Goal: Task Accomplishment & Management: Complete application form

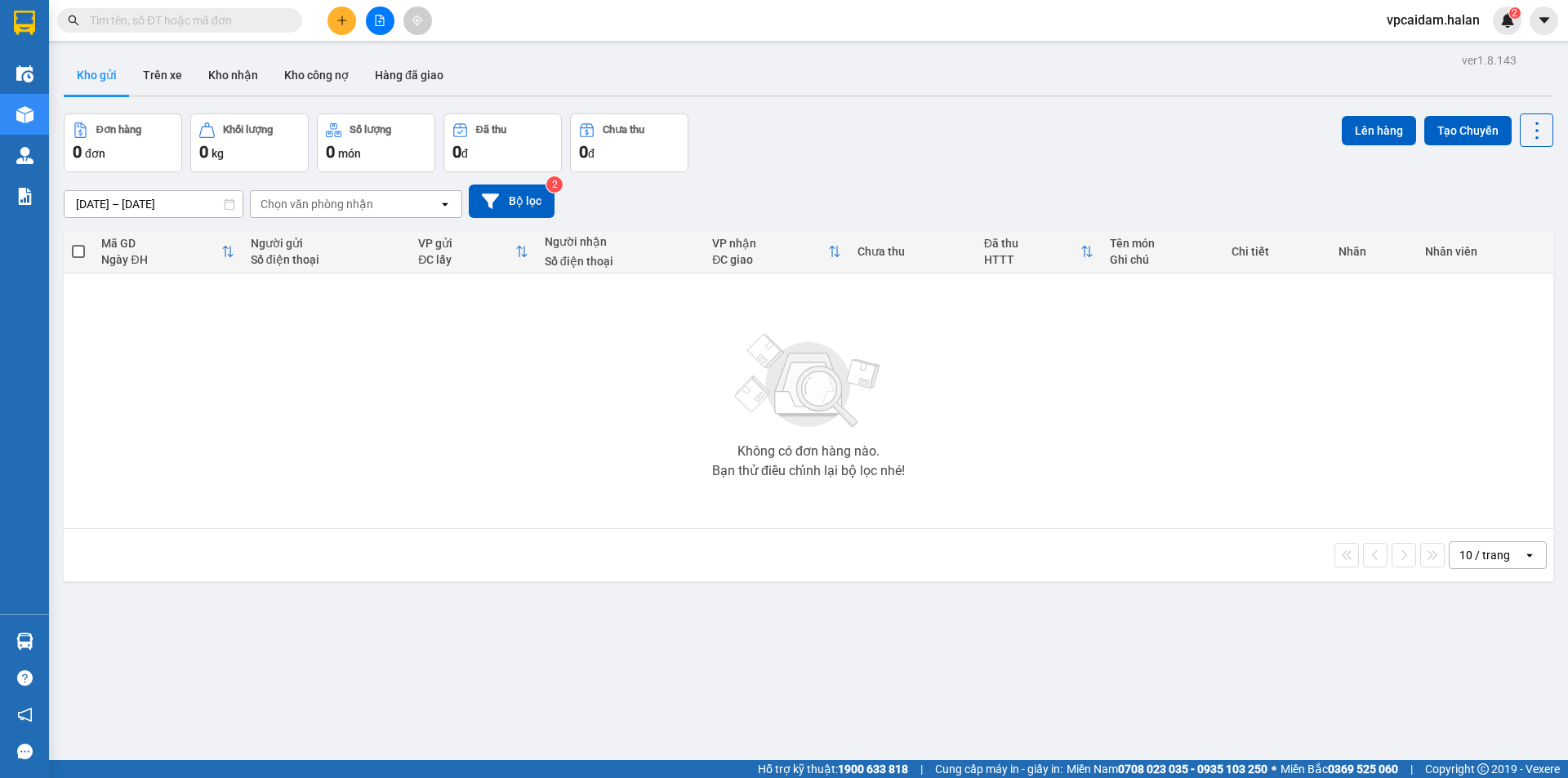
click at [341, 26] on button at bounding box center [342, 20] width 29 height 29
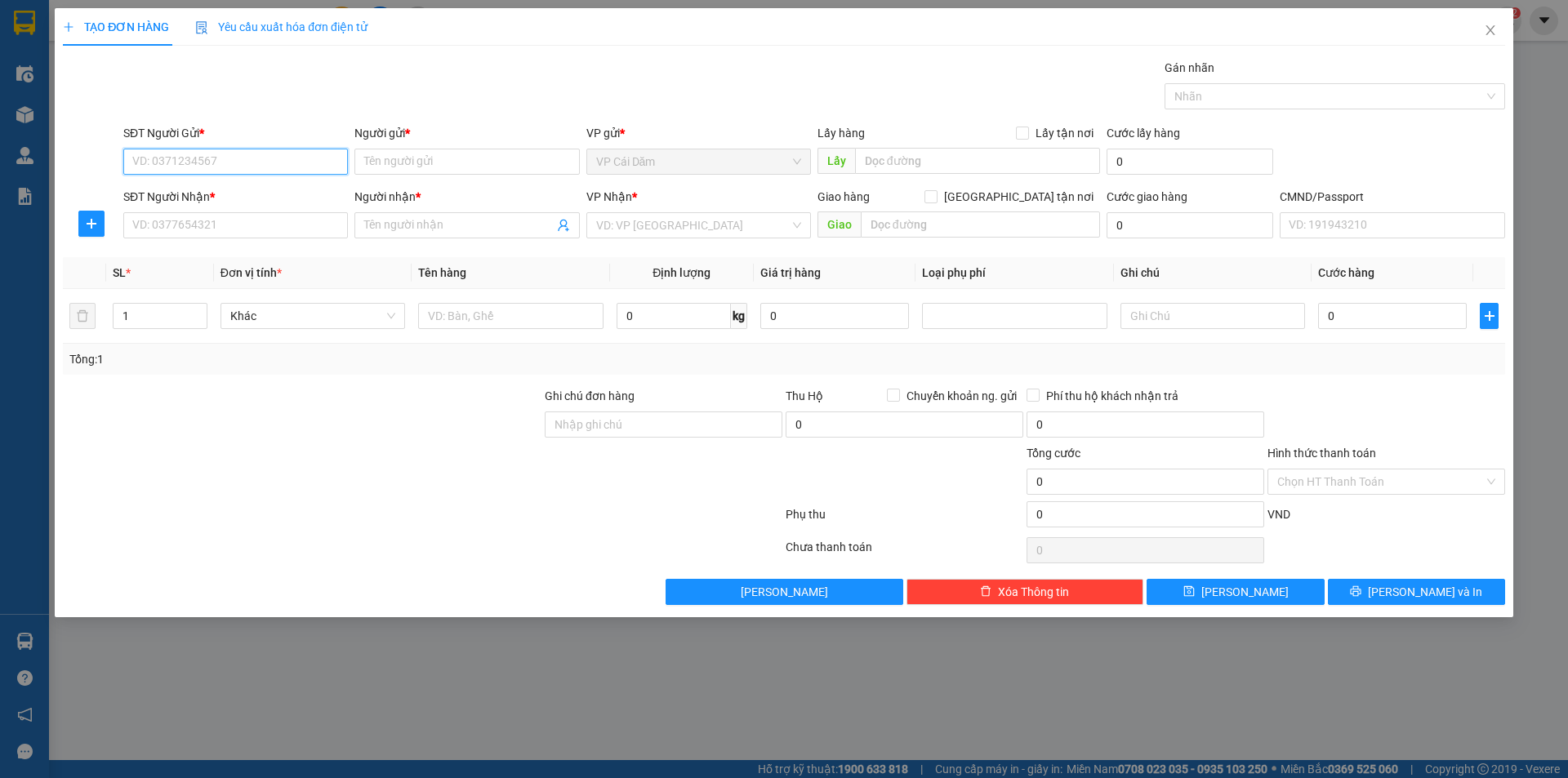
click at [289, 164] on input "SĐT Người Gửi *" at bounding box center [236, 162] width 225 height 26
type input "0336989631"
click at [397, 169] on input "Người gửi *" at bounding box center [467, 162] width 225 height 26
click at [444, 169] on input "tu" at bounding box center [467, 162] width 225 height 26
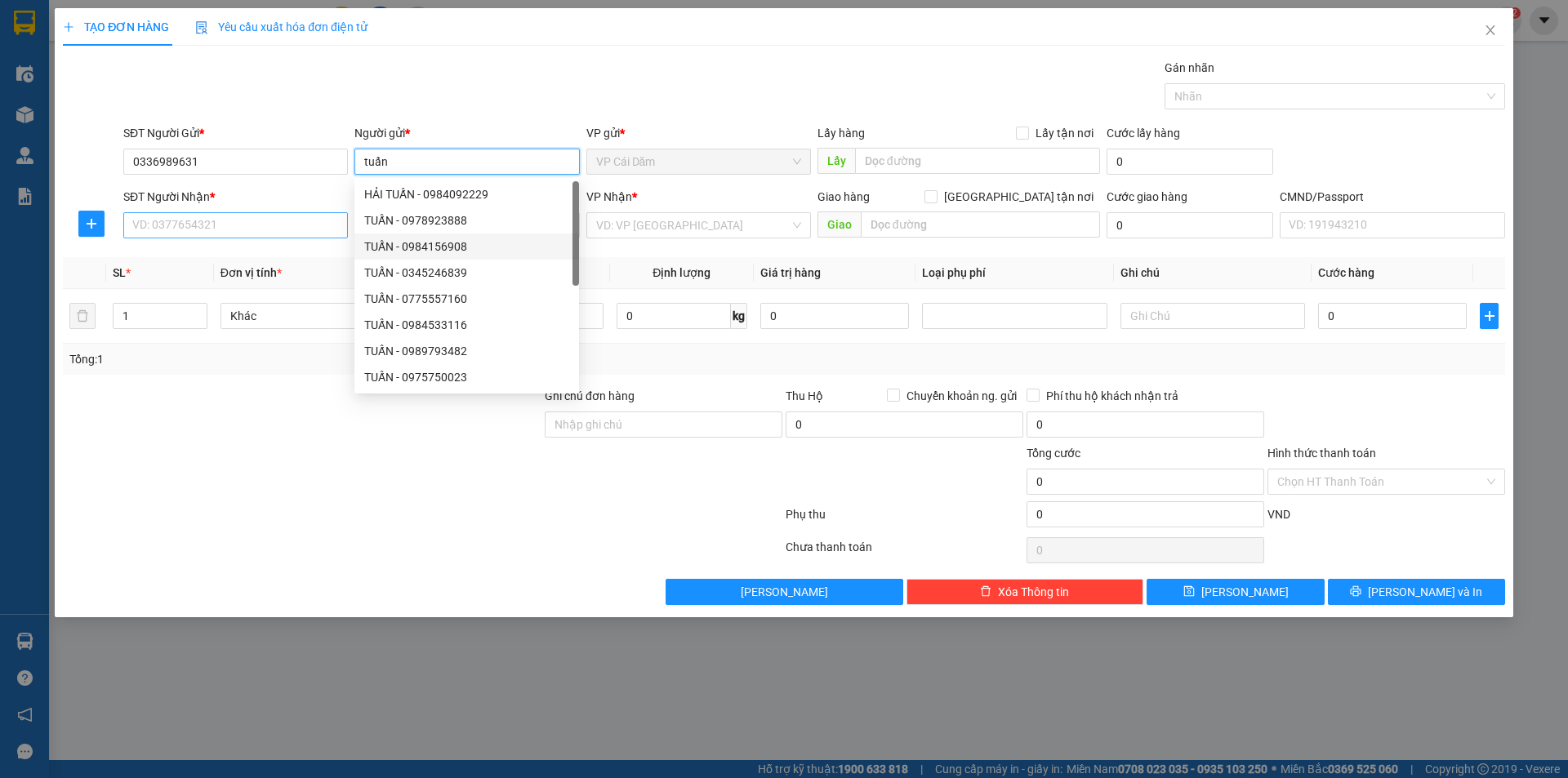
type input "tuấn"
click at [226, 216] on input "SĐT Người Nhận *" at bounding box center [236, 226] width 225 height 26
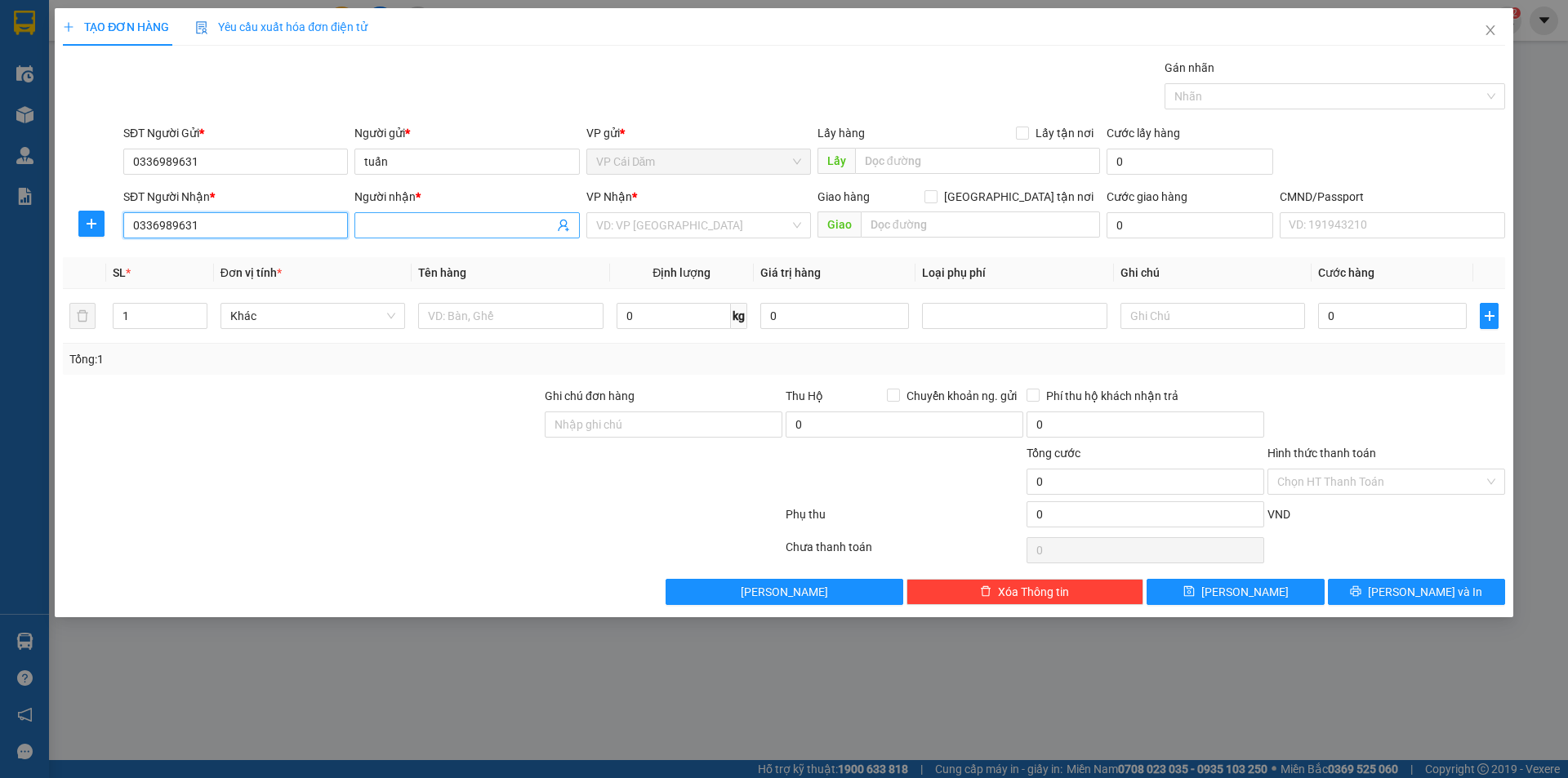
type input "0336989631"
click at [410, 225] on input "Người nhận *" at bounding box center [458, 225] width 188 height 18
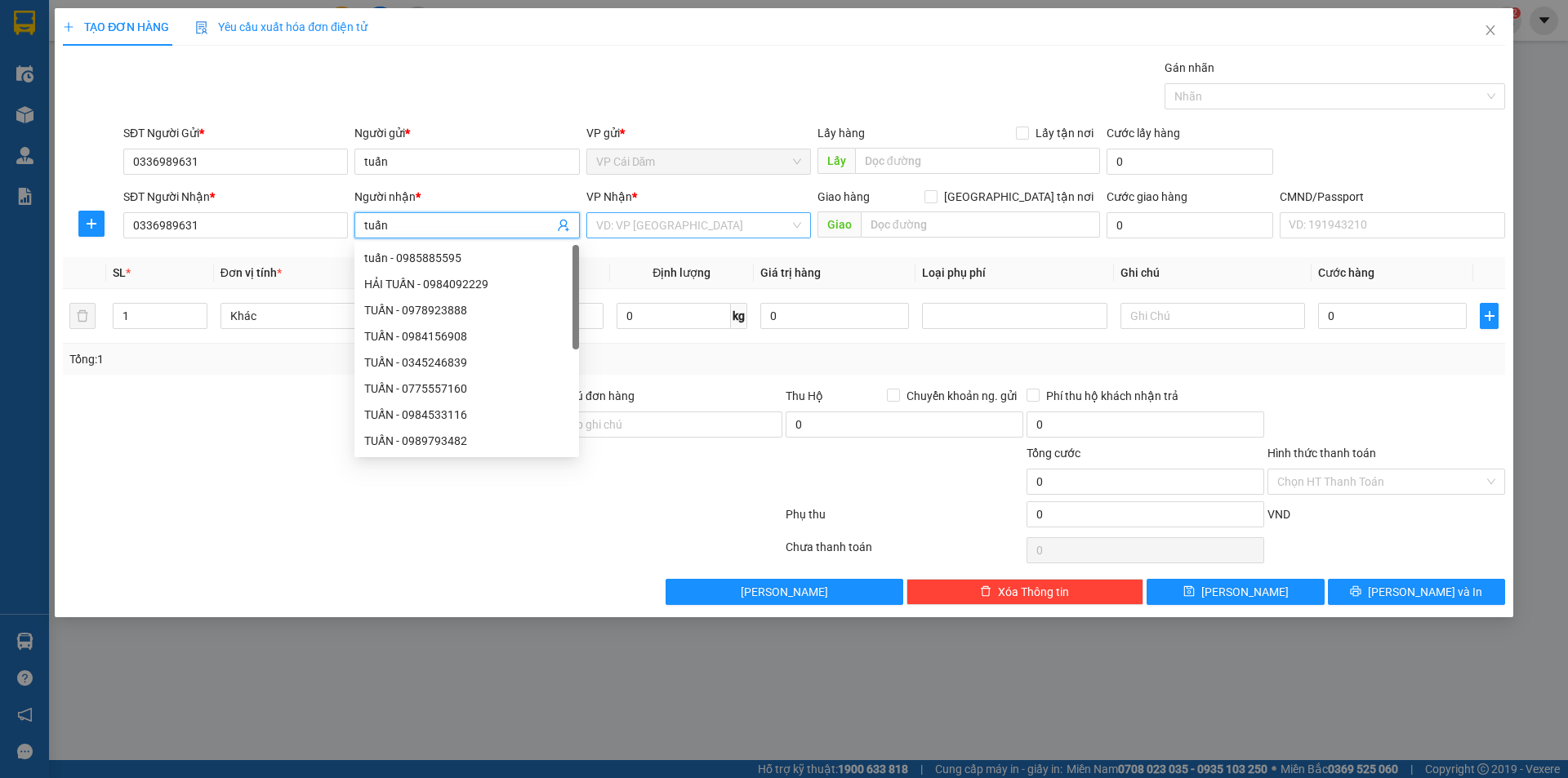
type input "tuấn"
click at [628, 214] on input "search" at bounding box center [693, 226] width 193 height 24
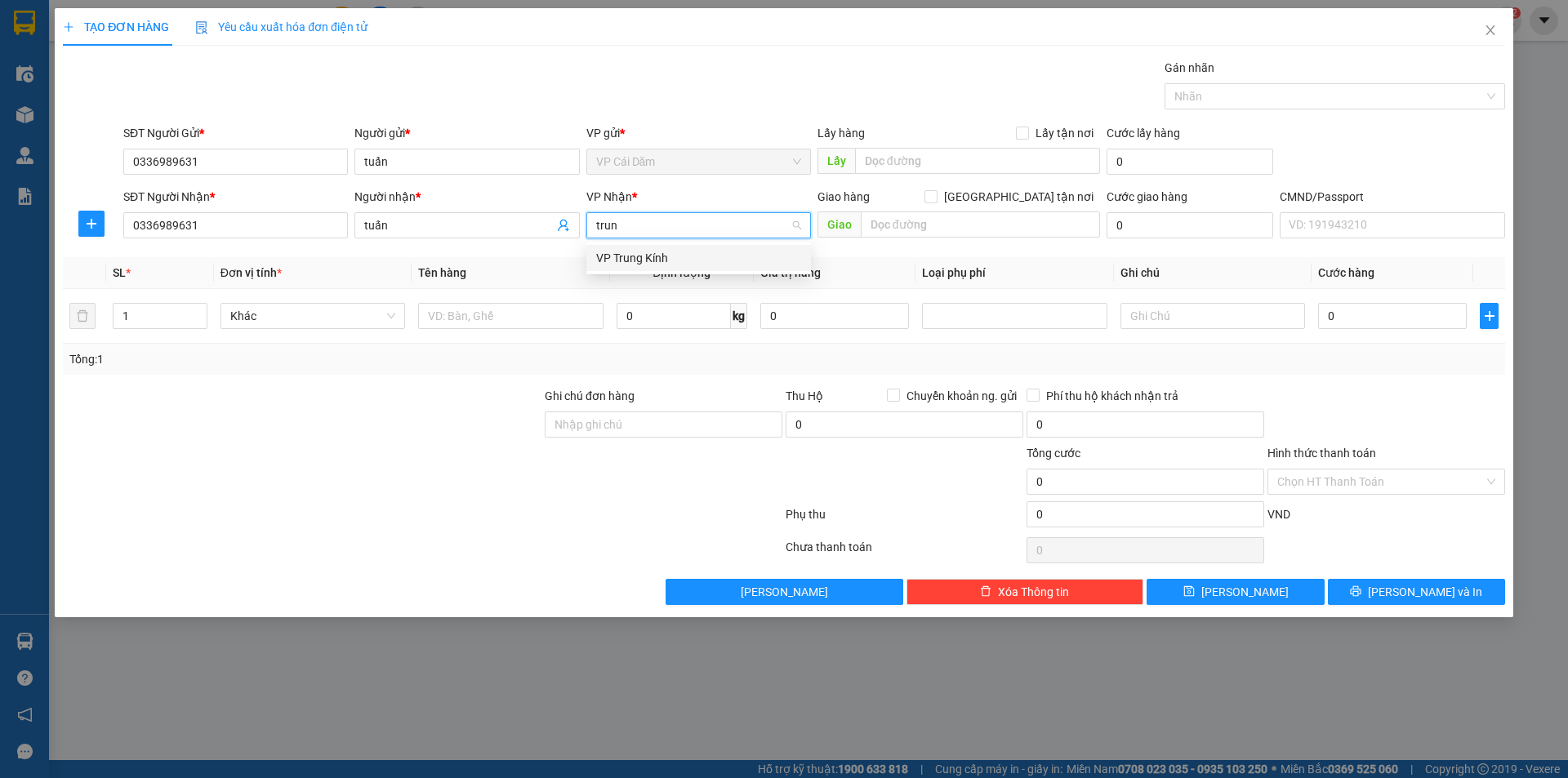
type input "trung"
click at [722, 254] on div "VP Trung Kính" at bounding box center [698, 258] width 205 height 18
click at [469, 315] on input "text" at bounding box center [511, 316] width 185 height 26
click at [581, 263] on th "Tên hàng" at bounding box center [510, 273] width 198 height 32
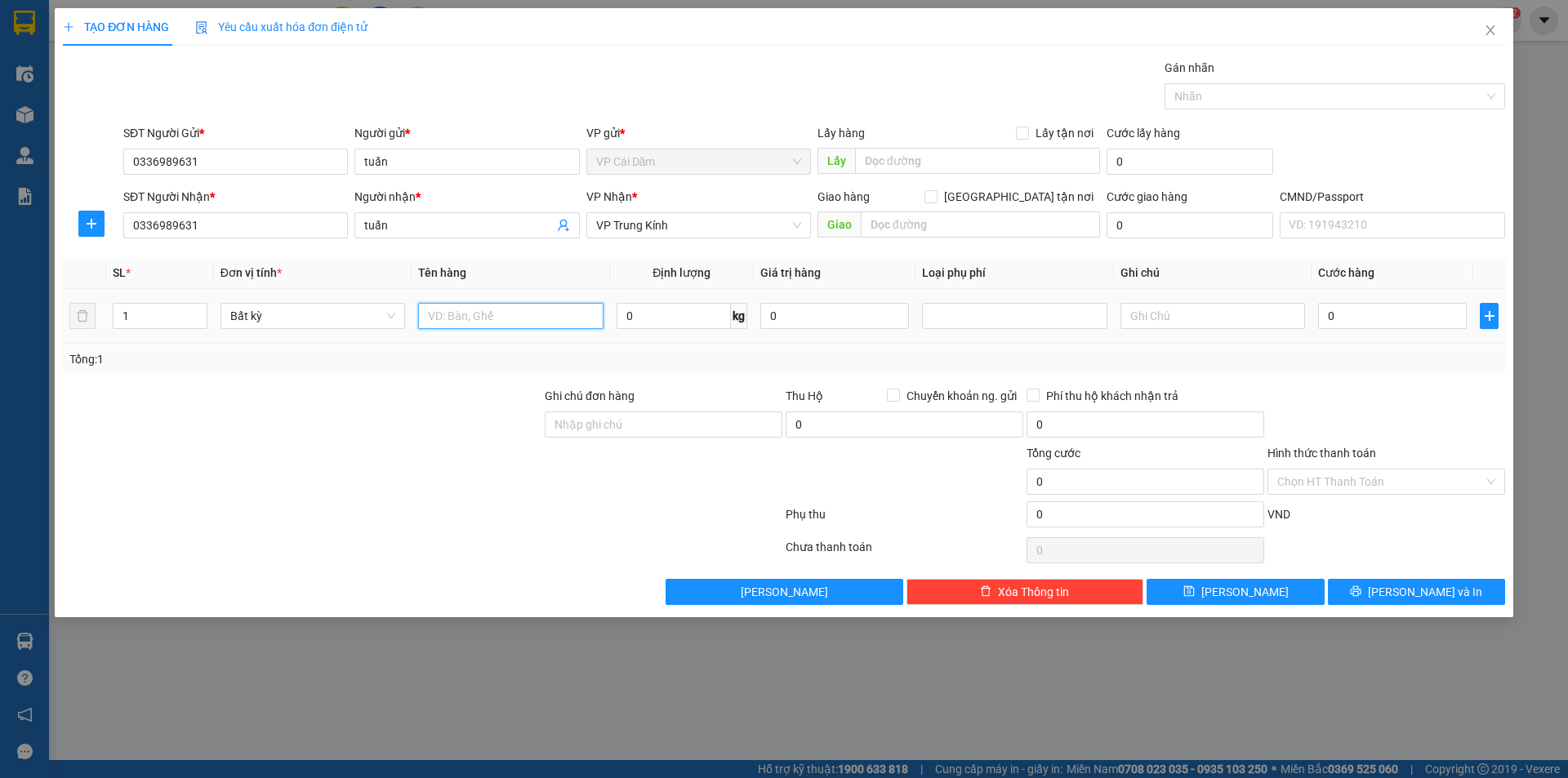
click at [498, 314] on input "text" at bounding box center [511, 316] width 185 height 26
click at [660, 320] on input "0" at bounding box center [674, 316] width 114 height 26
click at [658, 320] on input "19" at bounding box center [674, 316] width 114 height 26
type input "191"
click at [503, 317] on input "text" at bounding box center [511, 316] width 185 height 26
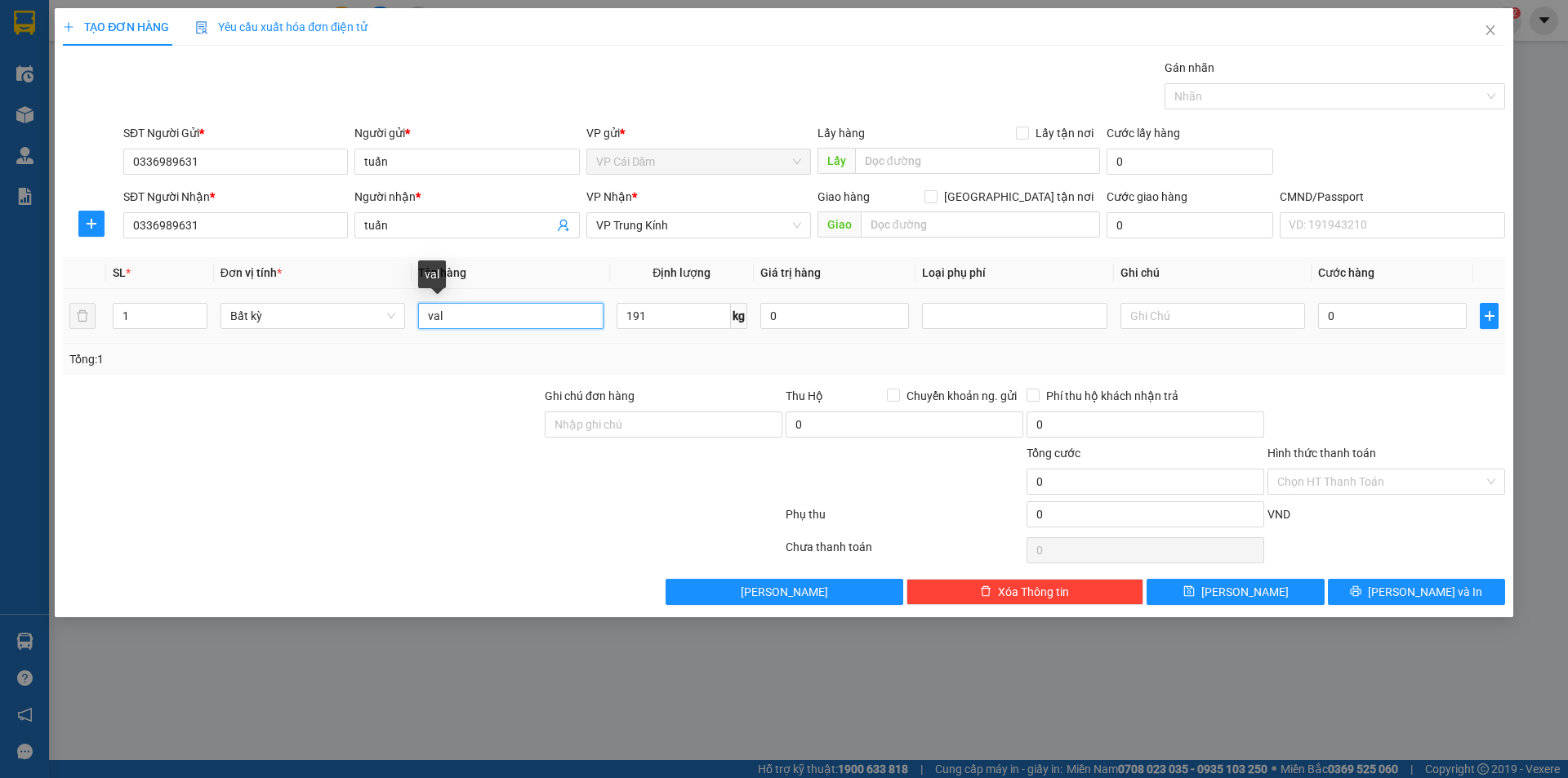
drag, startPoint x: 480, startPoint y: 325, endPoint x: 479, endPoint y: 315, distance: 10.0
click at [480, 324] on input "val" at bounding box center [511, 316] width 185 height 26
type input "vali quần áo"
click at [669, 317] on input "191" at bounding box center [674, 316] width 114 height 26
type input "19"
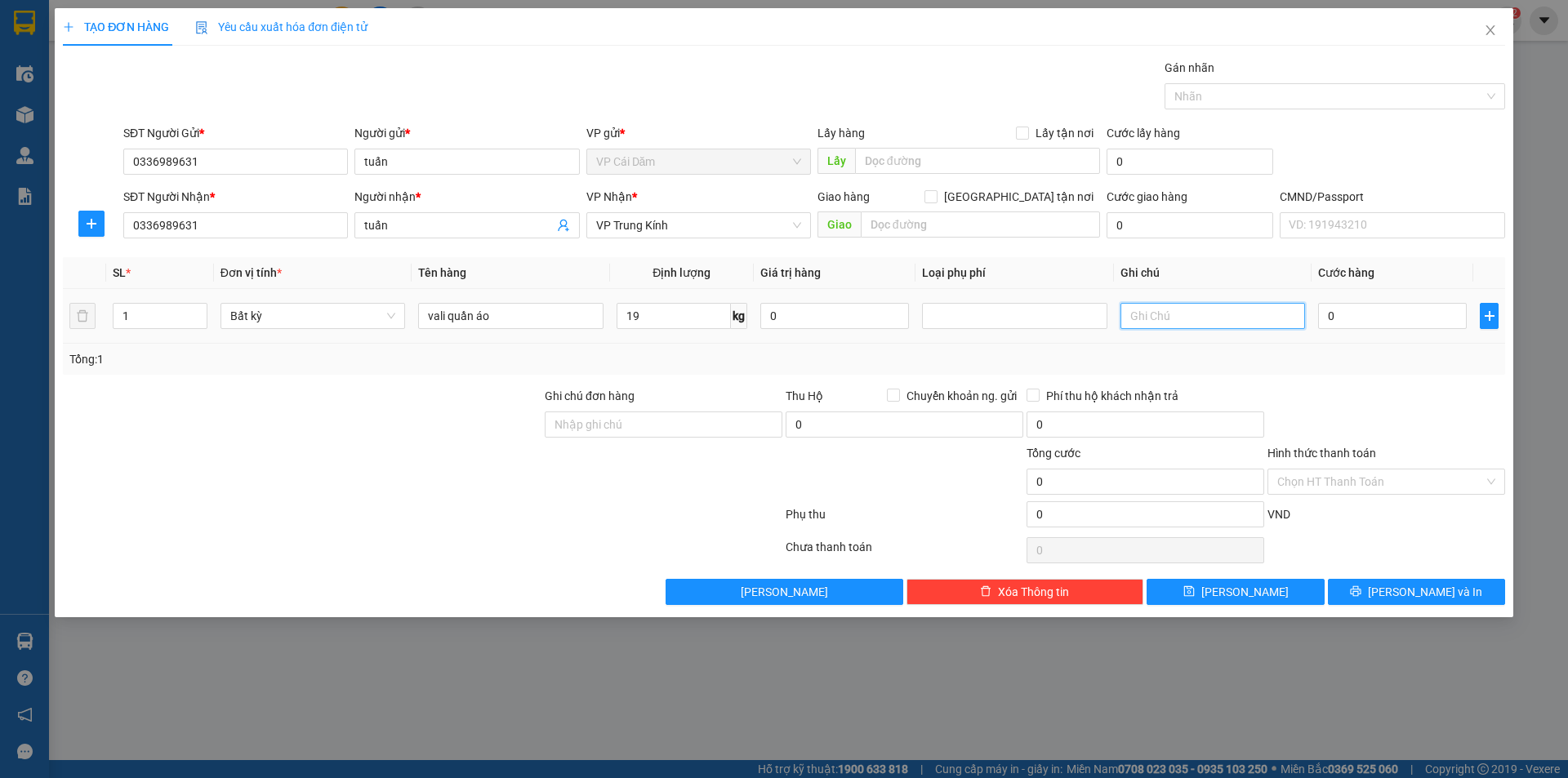
click at [1137, 316] on input "text" at bounding box center [1213, 316] width 185 height 26
type input "19"
type input "80.000"
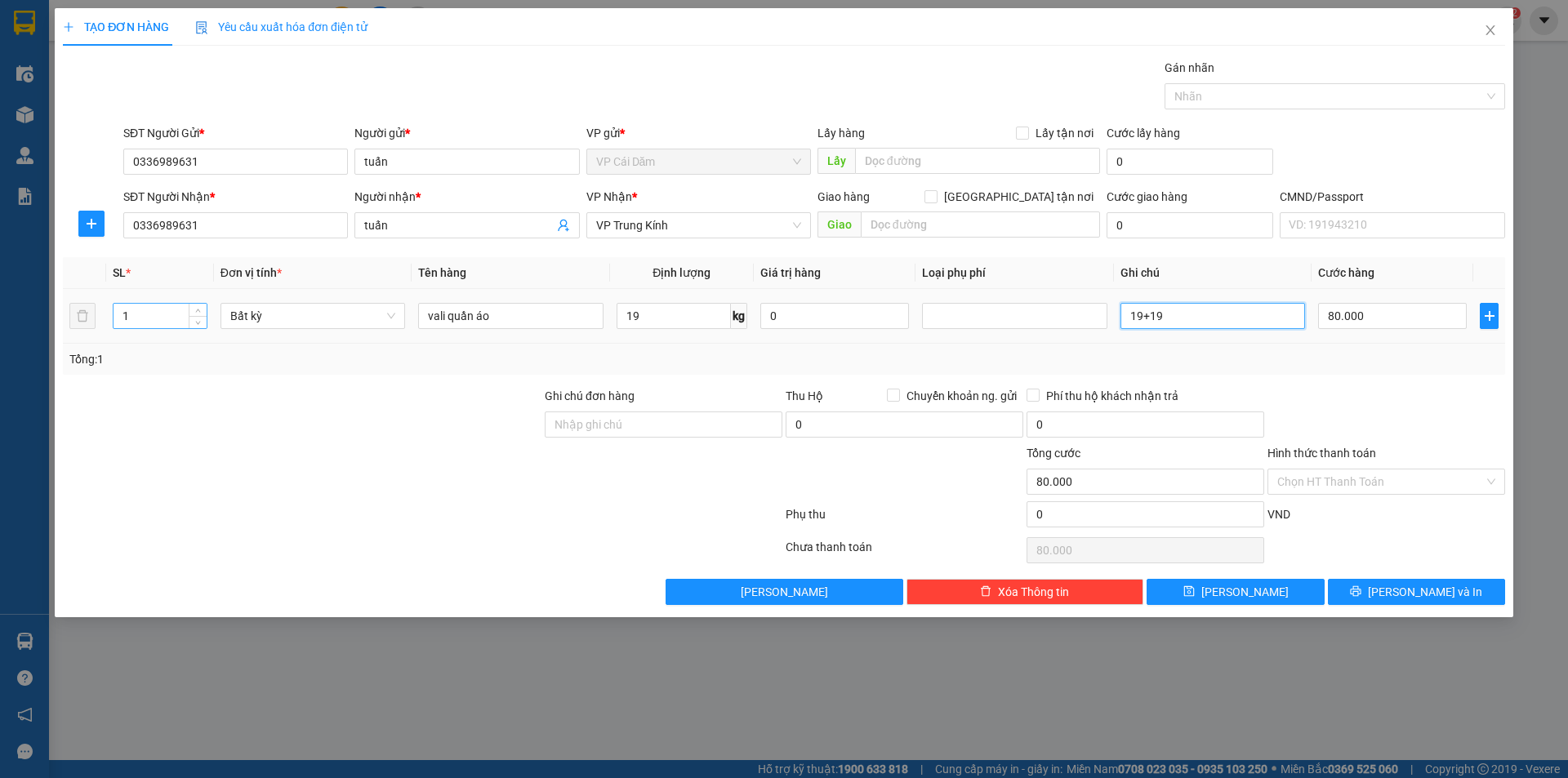
type input "19+19"
click at [173, 316] on input "1" at bounding box center [160, 316] width 93 height 24
type input "2"
click at [1388, 313] on input "80.000" at bounding box center [1393, 316] width 149 height 26
type input "1"
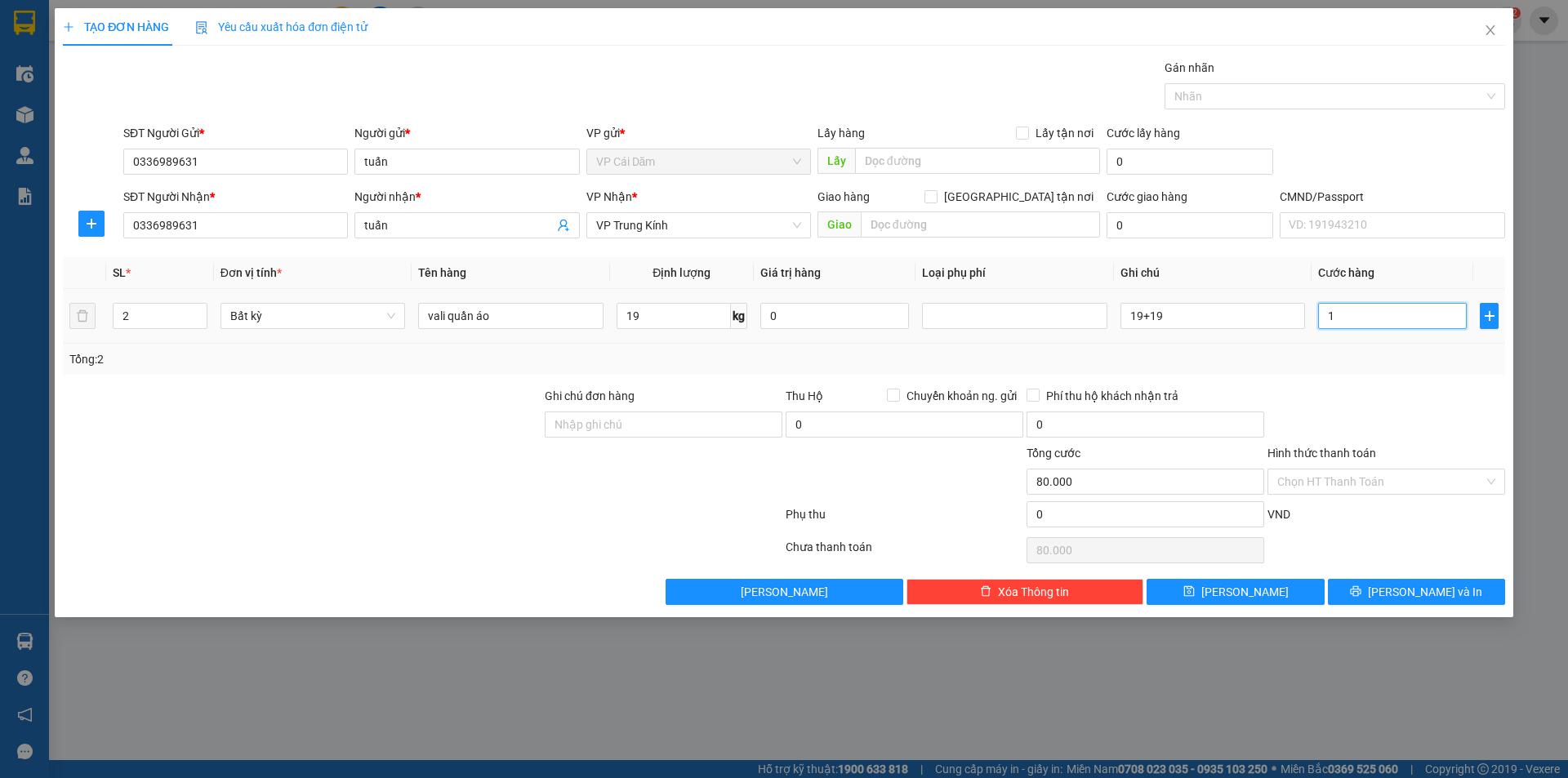
type input "1"
type input "14"
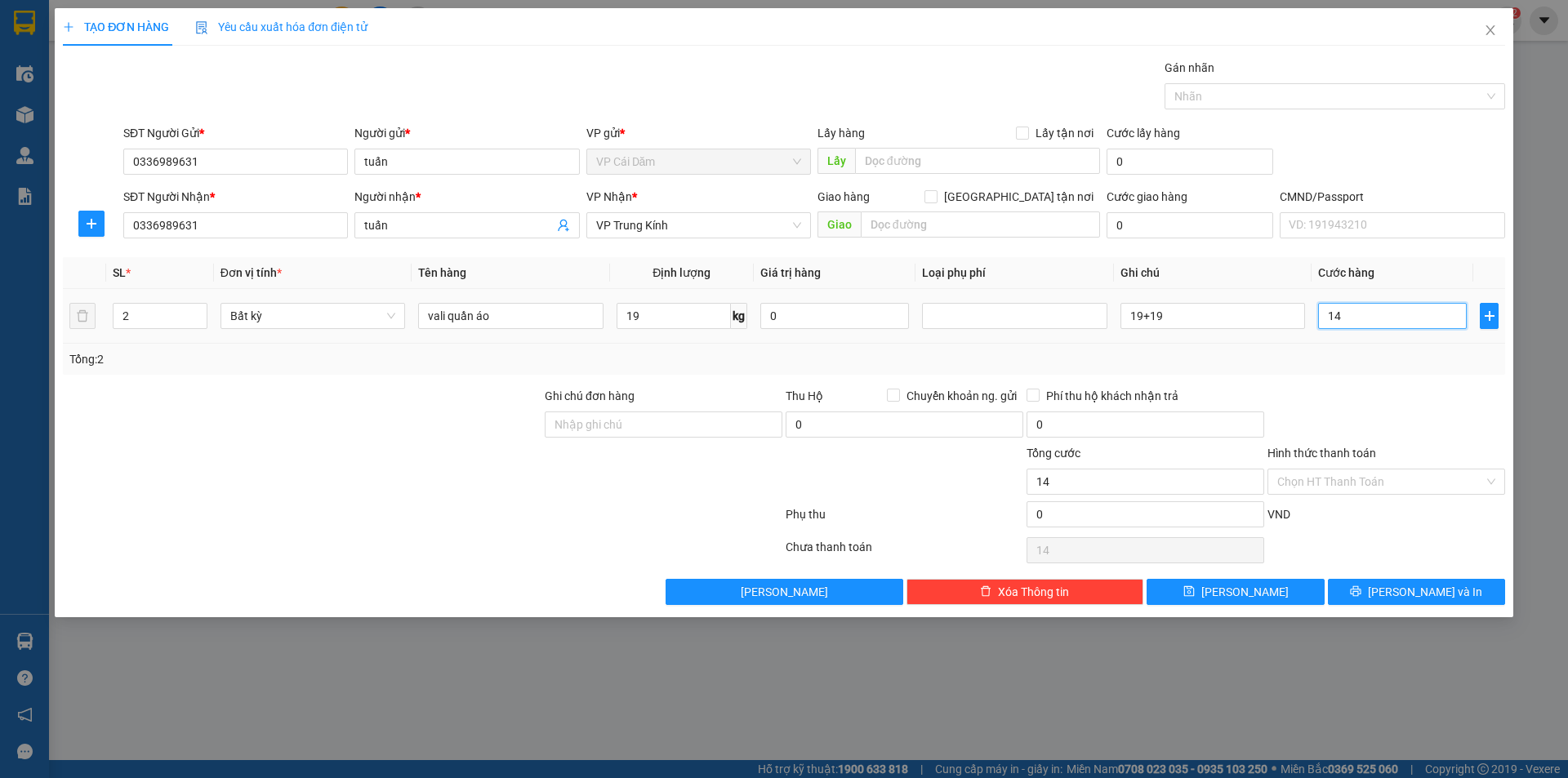
type input "140"
type input "1.400"
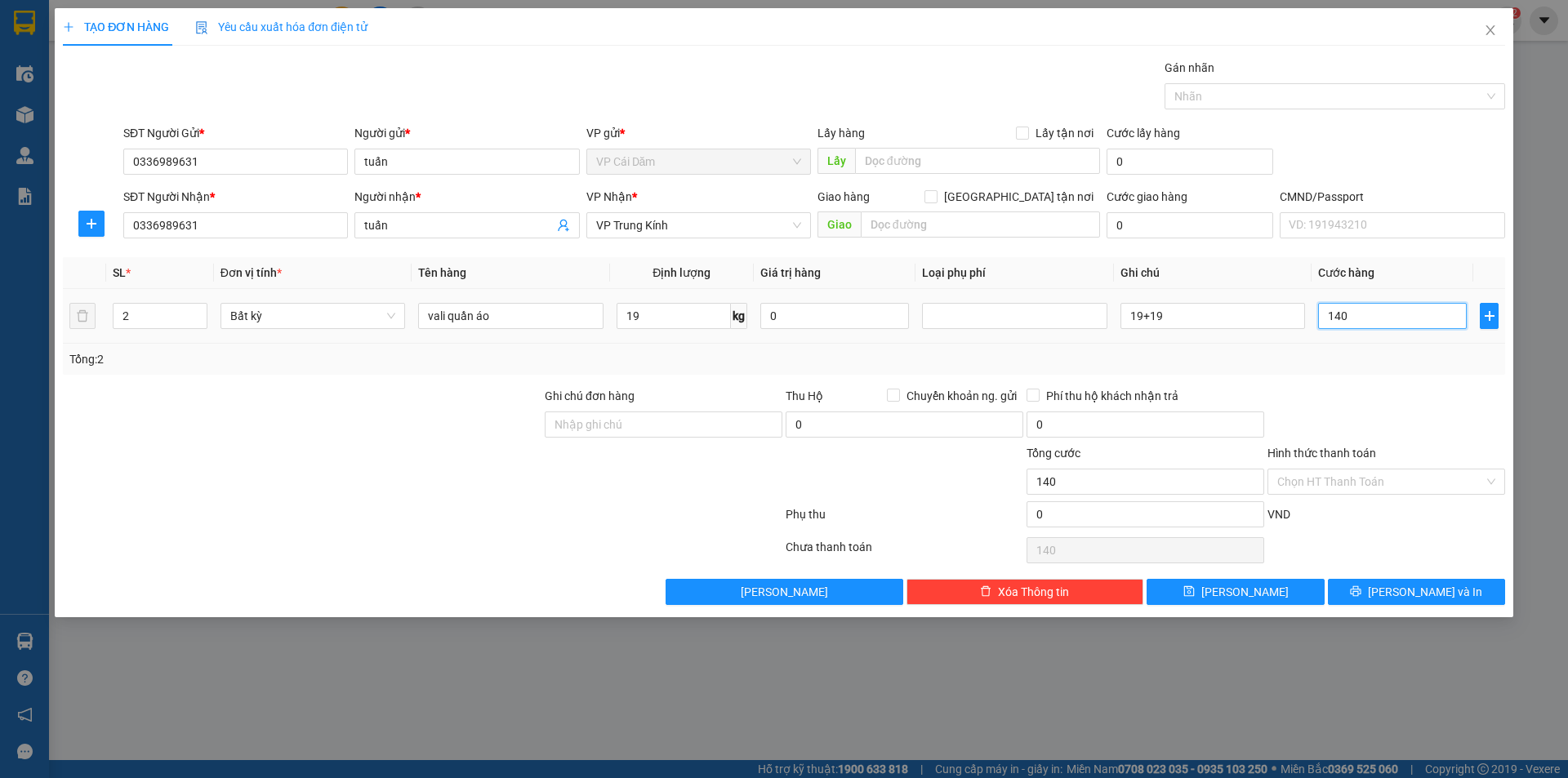
type input "1.400"
type input "14.000"
type input "140.000"
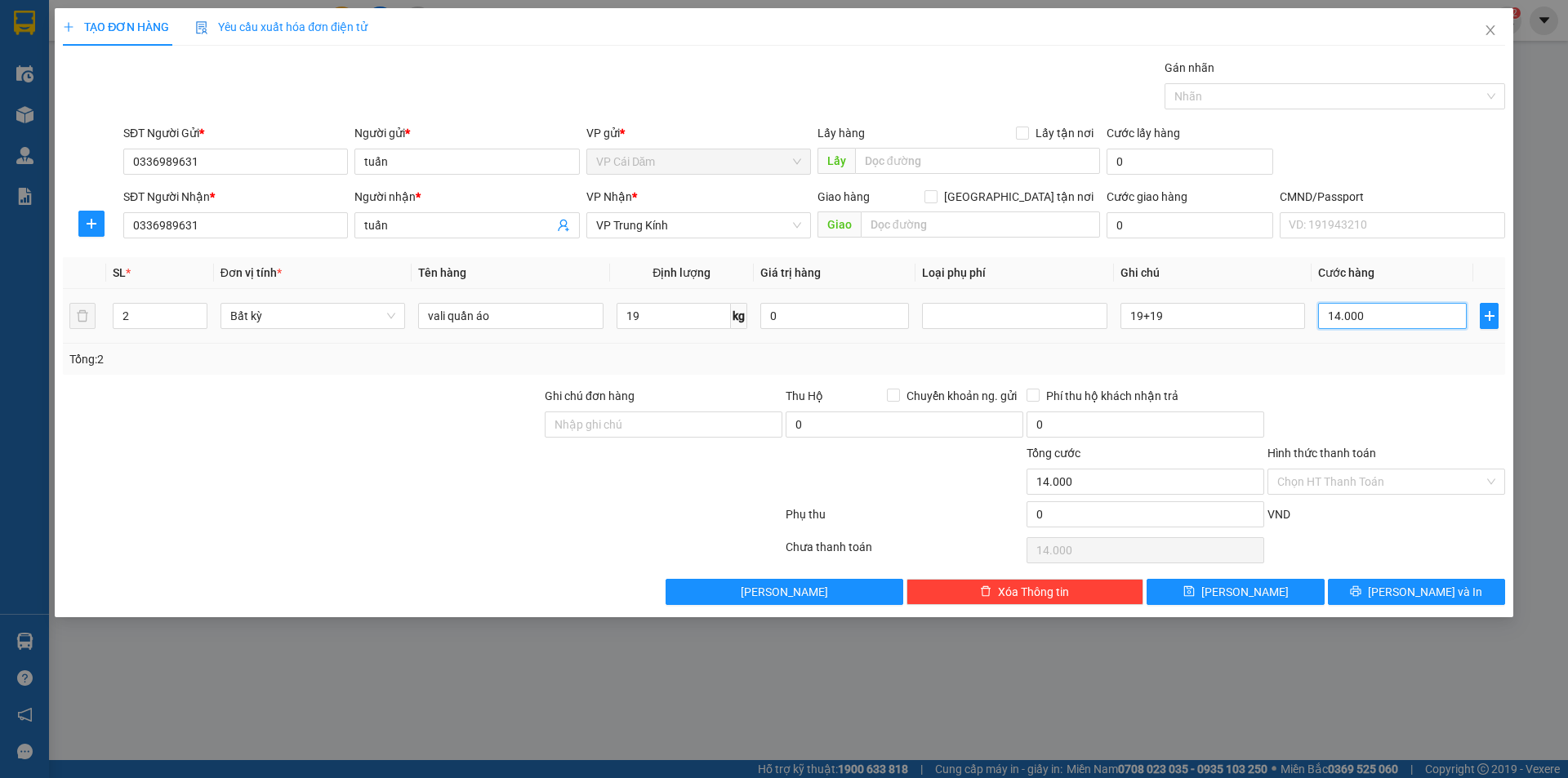
type input "140.000"
click at [1430, 592] on span "[PERSON_NAME] và In" at bounding box center [1425, 592] width 114 height 18
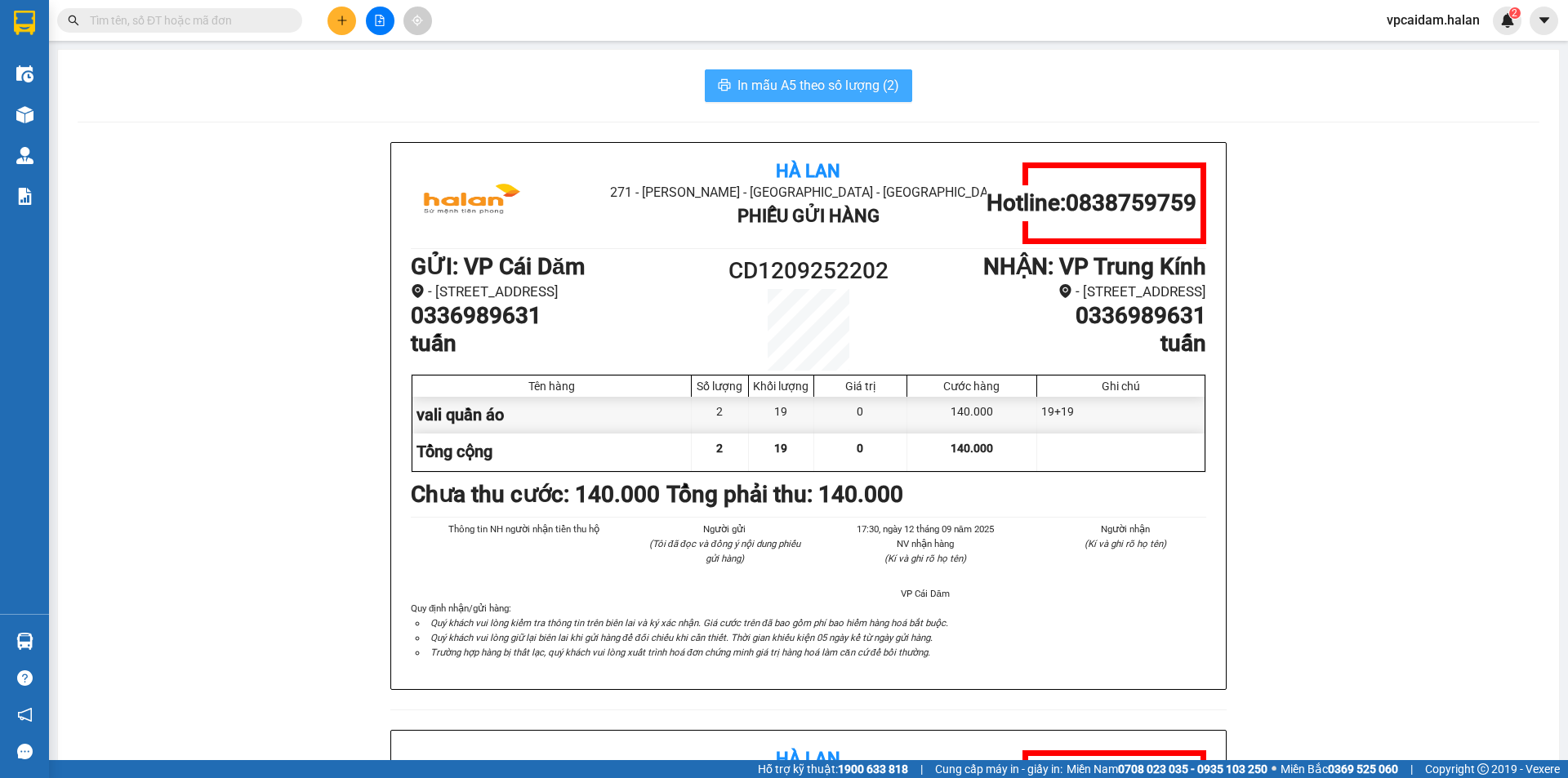
click at [791, 78] on span "In mẫu A5 theo số lượng (2)" at bounding box center [818, 85] width 162 height 20
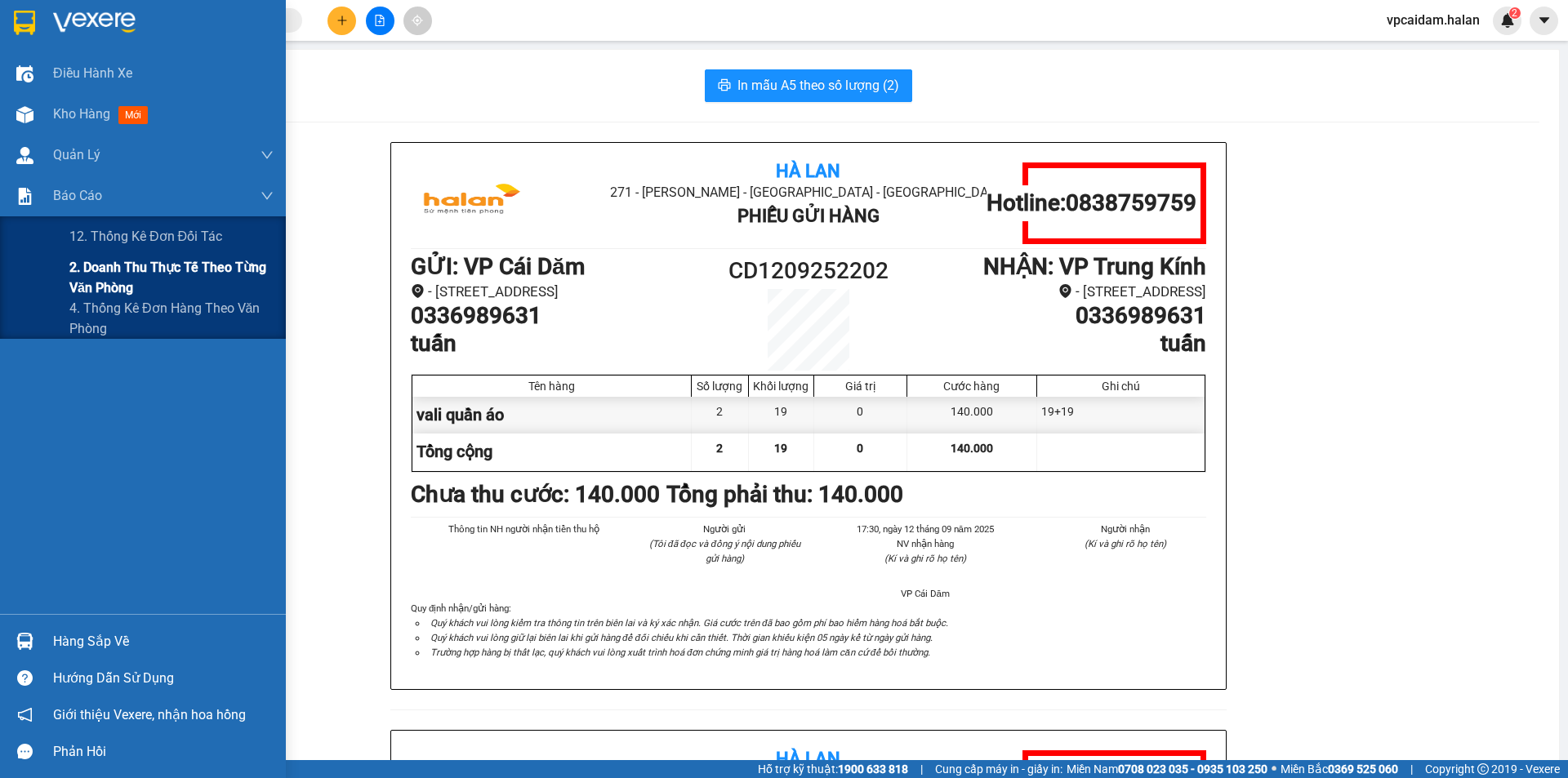
click at [157, 285] on span "2. Doanh thu thực tế theo từng văn phòng" at bounding box center [172, 277] width 204 height 41
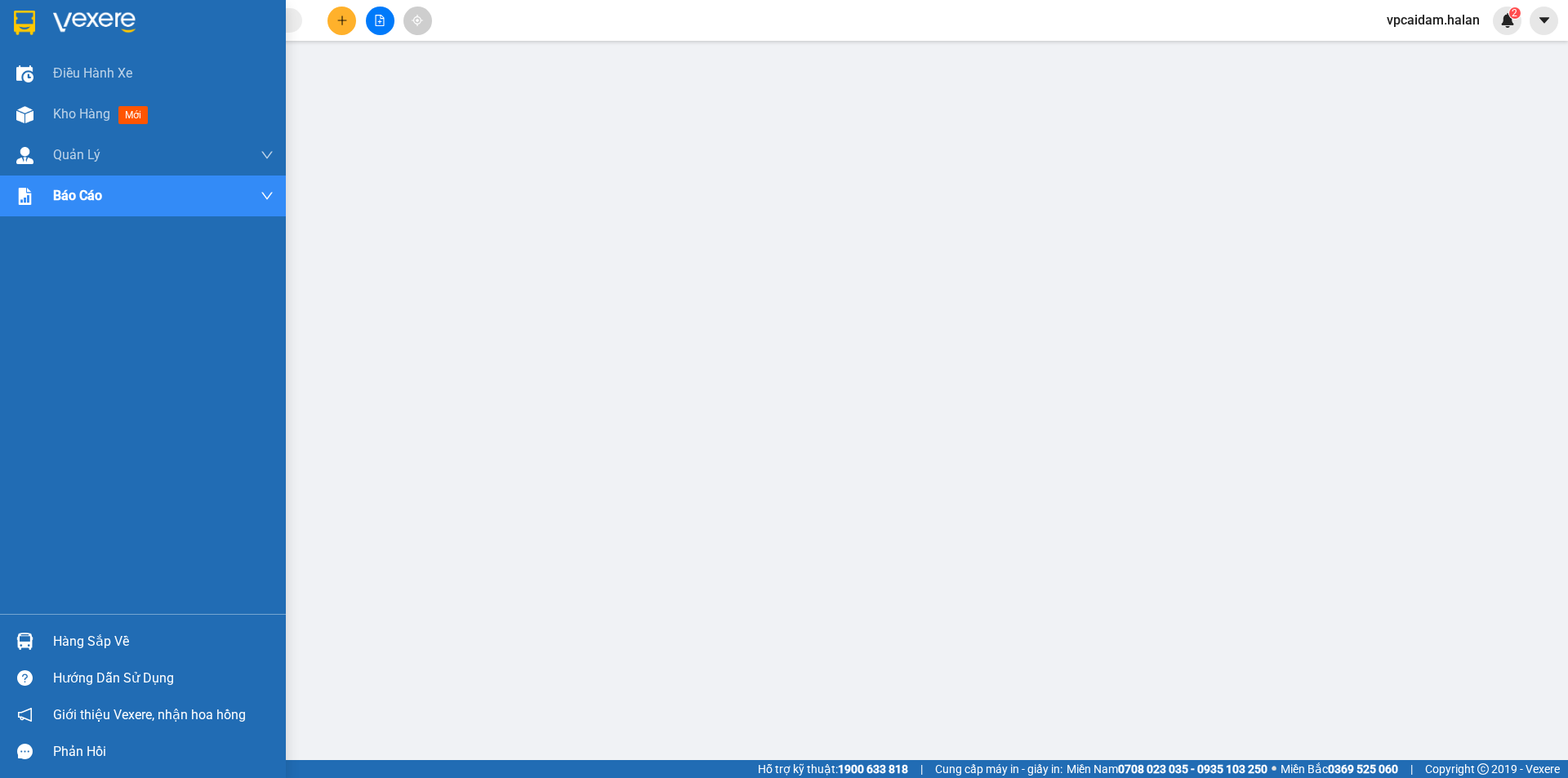
click at [38, 634] on div at bounding box center [24, 641] width 29 height 29
click at [66, 119] on span "Kho hàng" at bounding box center [82, 114] width 58 height 16
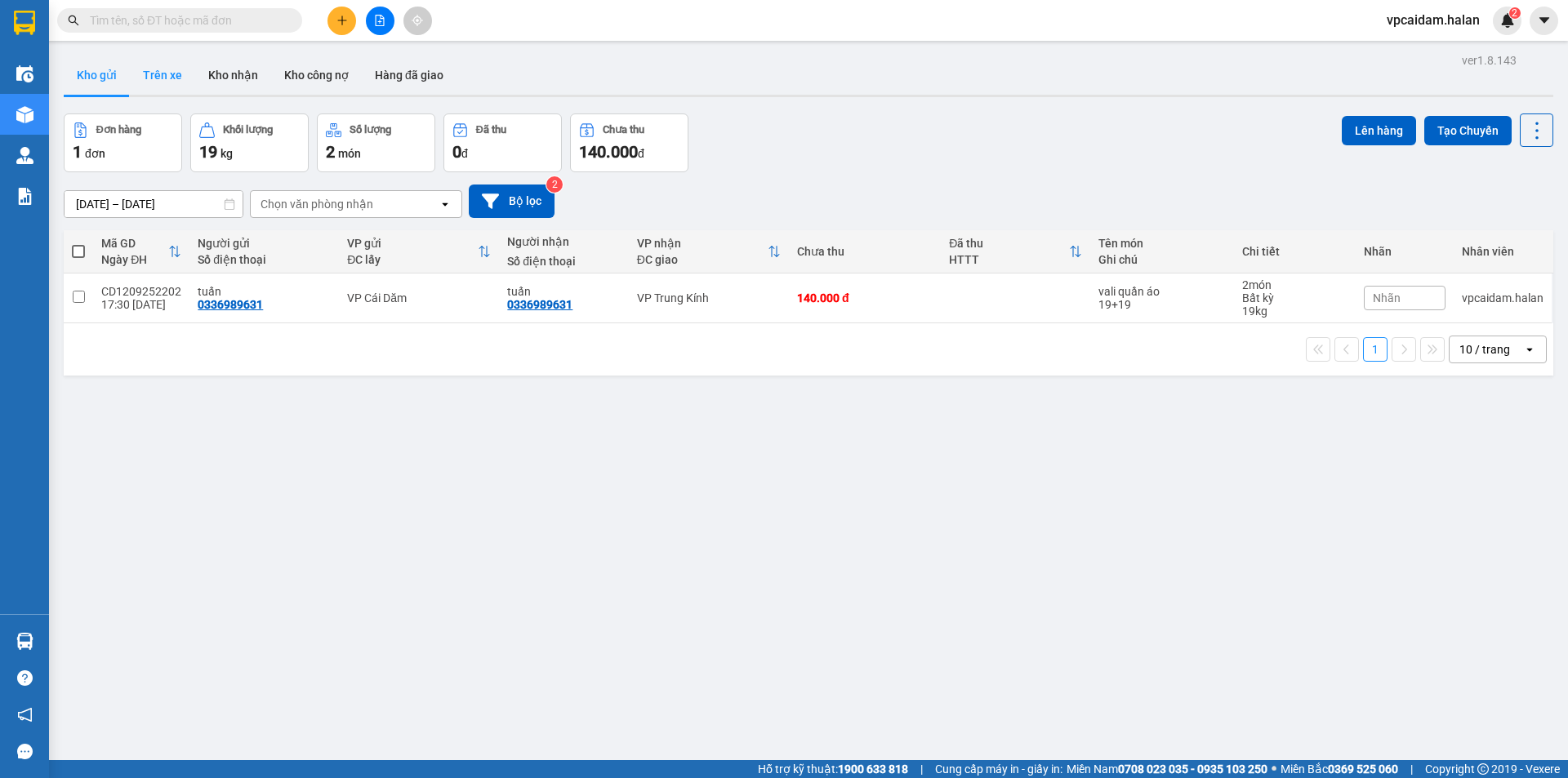
click at [168, 81] on button "Trên xe" at bounding box center [162, 75] width 65 height 39
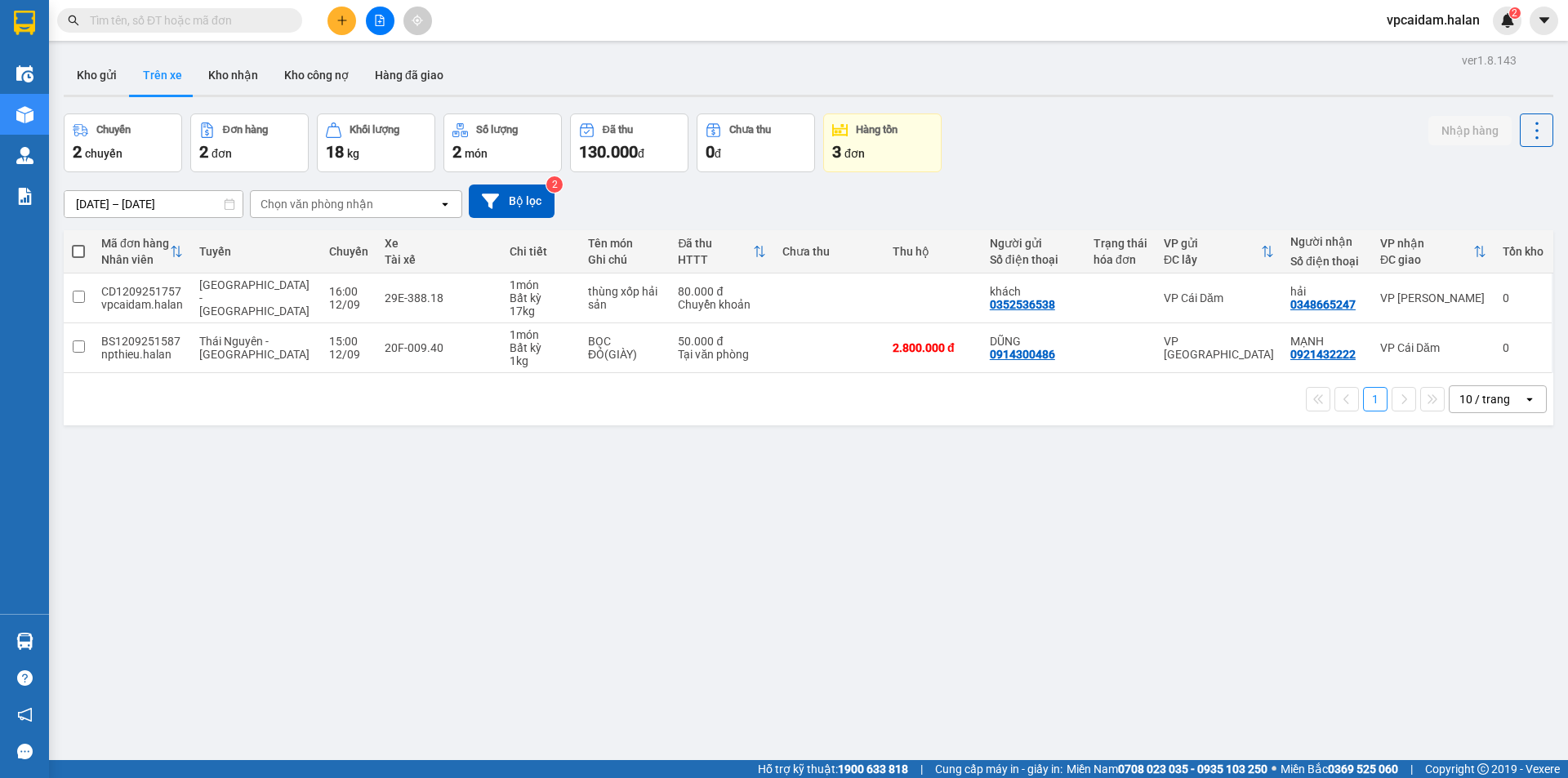
click at [153, 22] on input "text" at bounding box center [186, 20] width 193 height 18
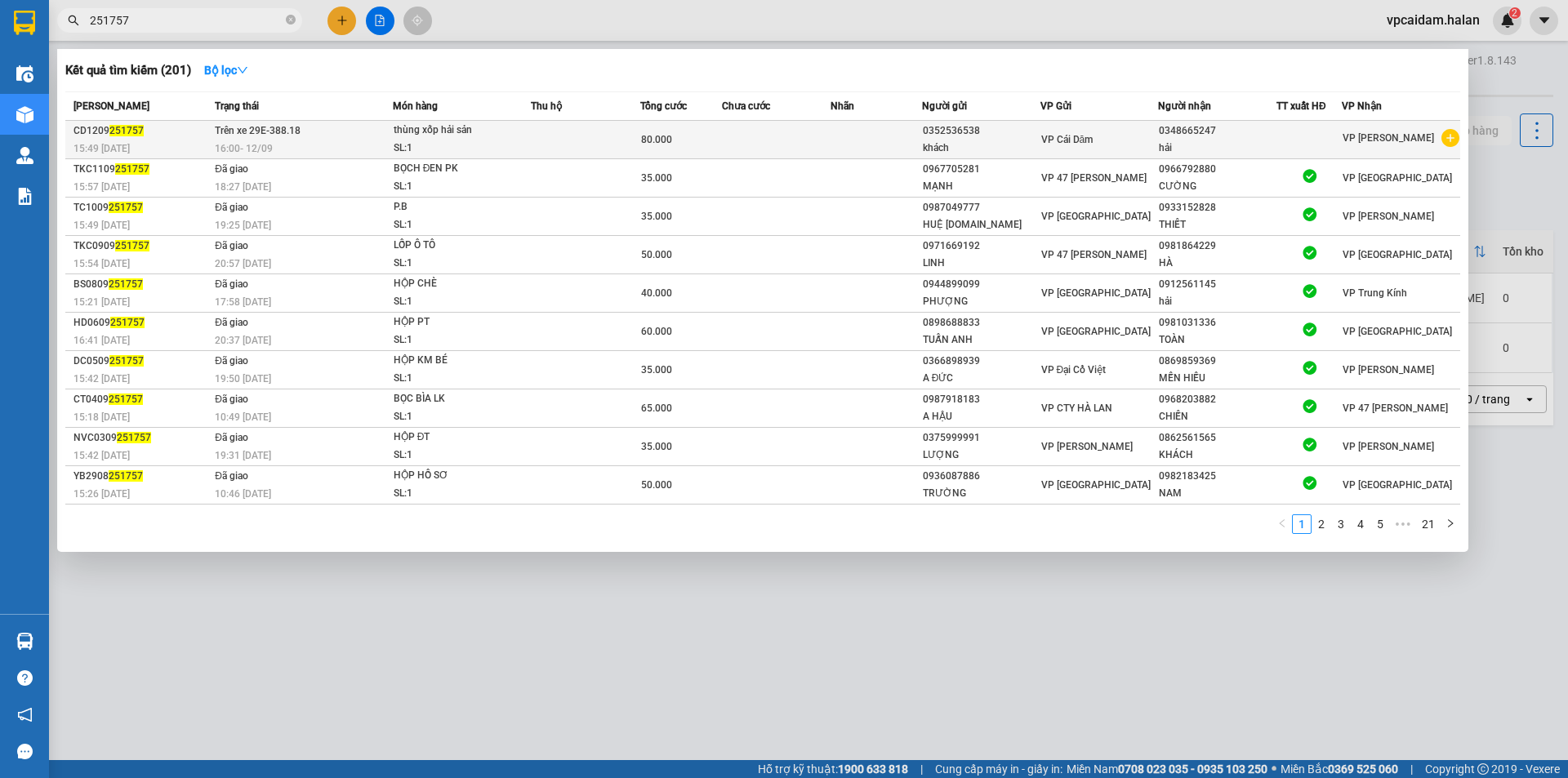
type input "251757"
click at [838, 139] on td at bounding box center [876, 140] width 91 height 38
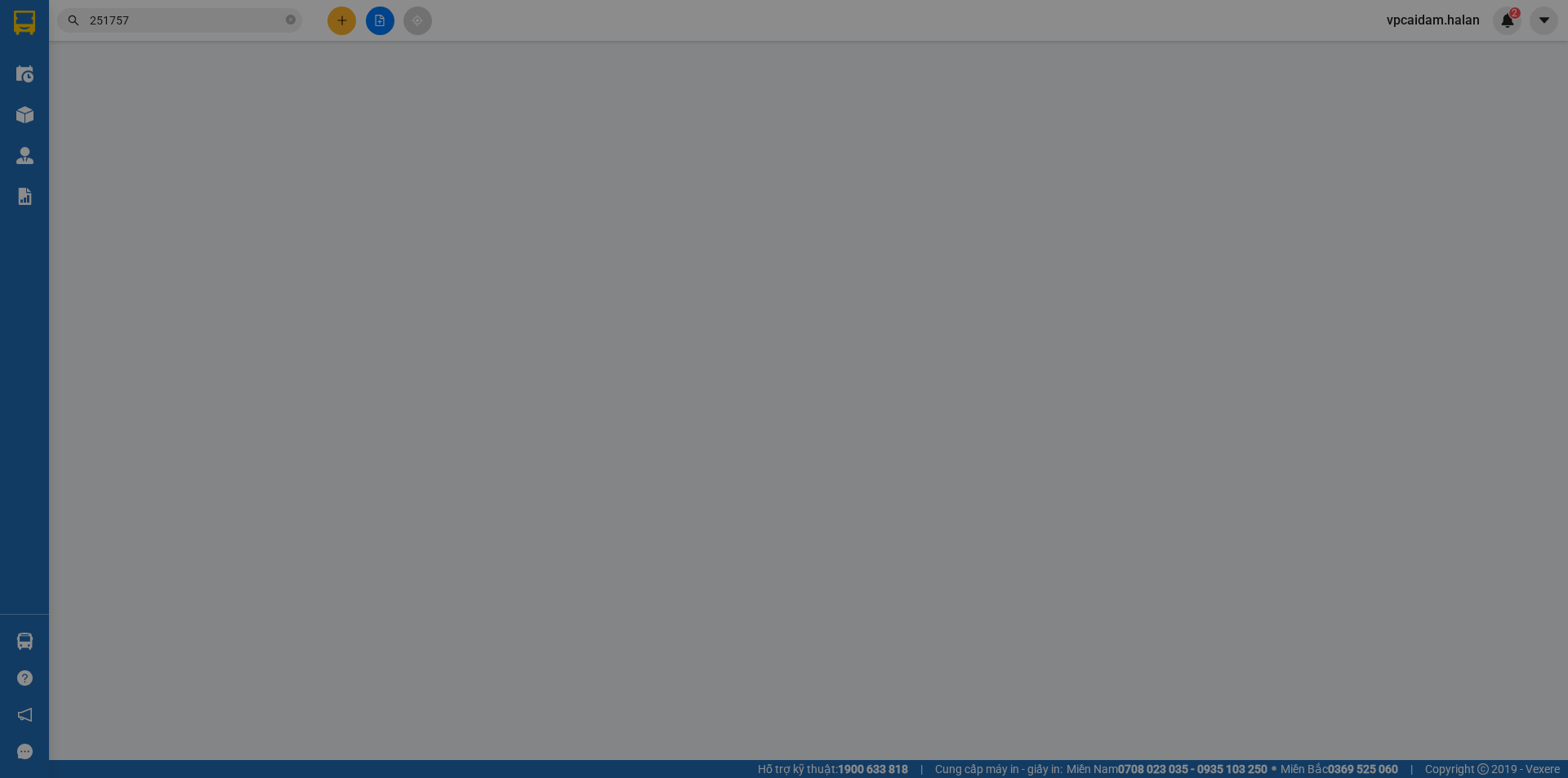
type input "0352536538"
type input "0348665247"
type input "80.000"
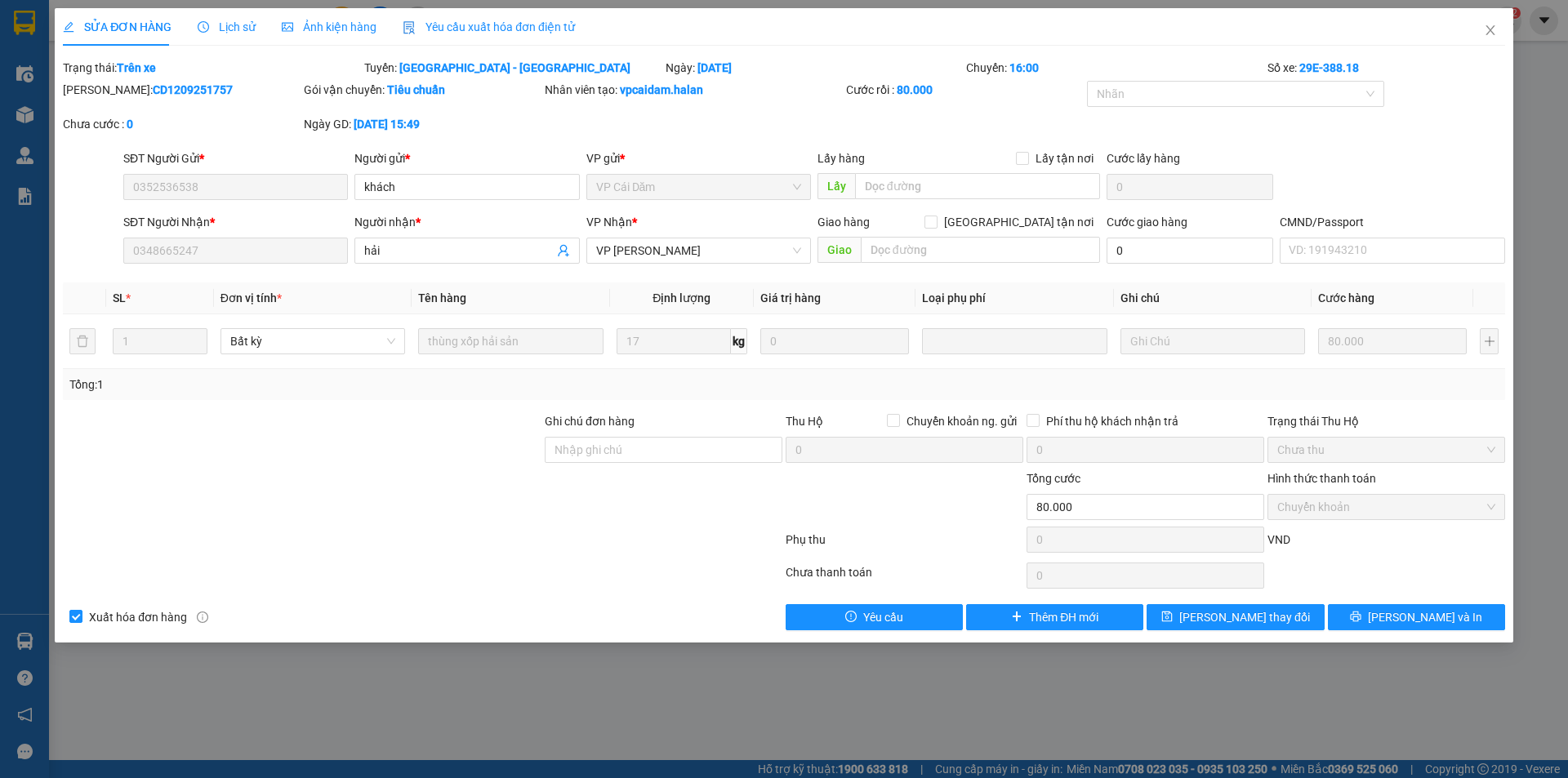
click at [234, 29] on span "Lịch sử" at bounding box center [227, 26] width 58 height 13
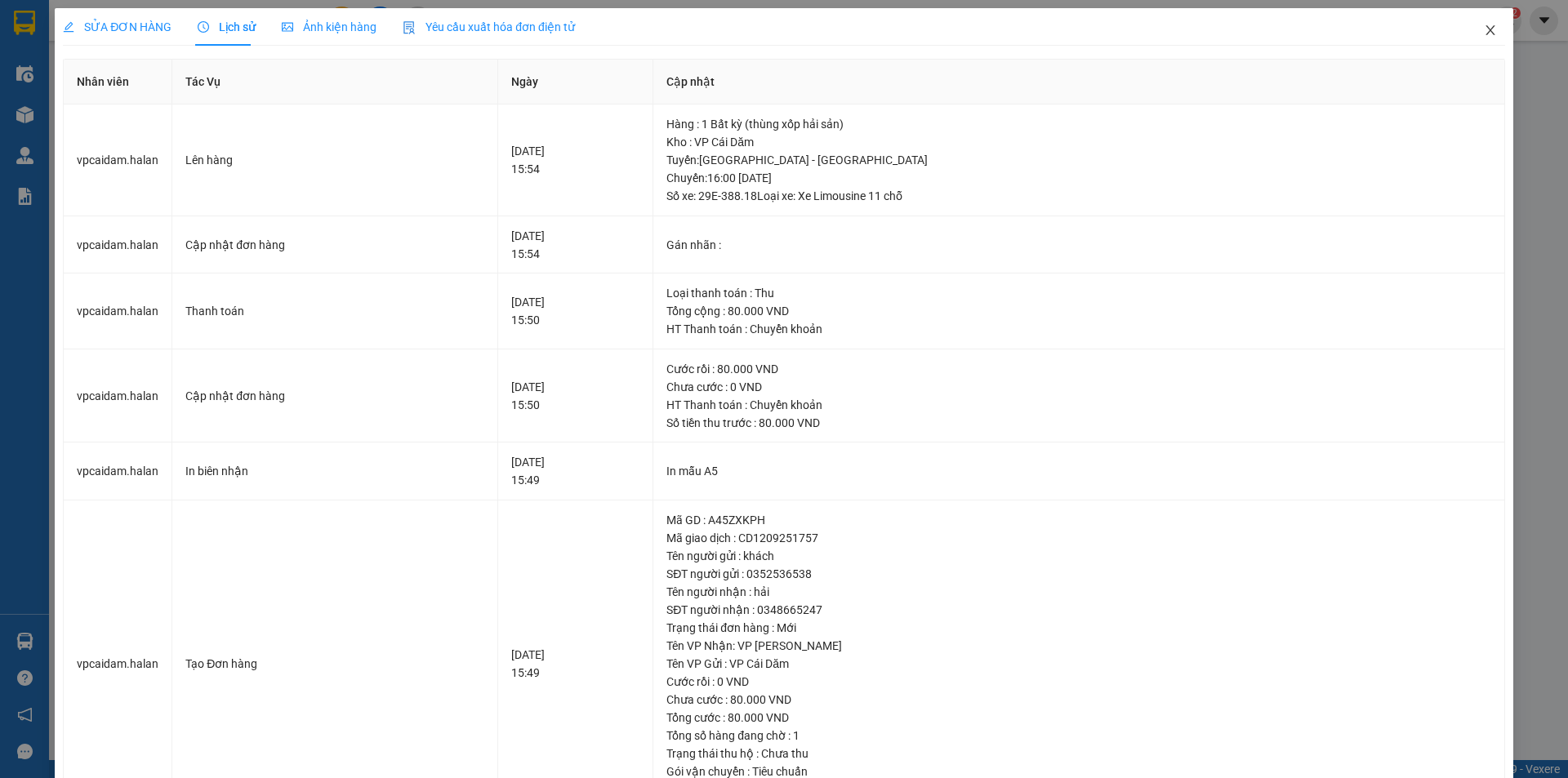
click at [1484, 30] on icon "close" at bounding box center [1490, 30] width 13 height 13
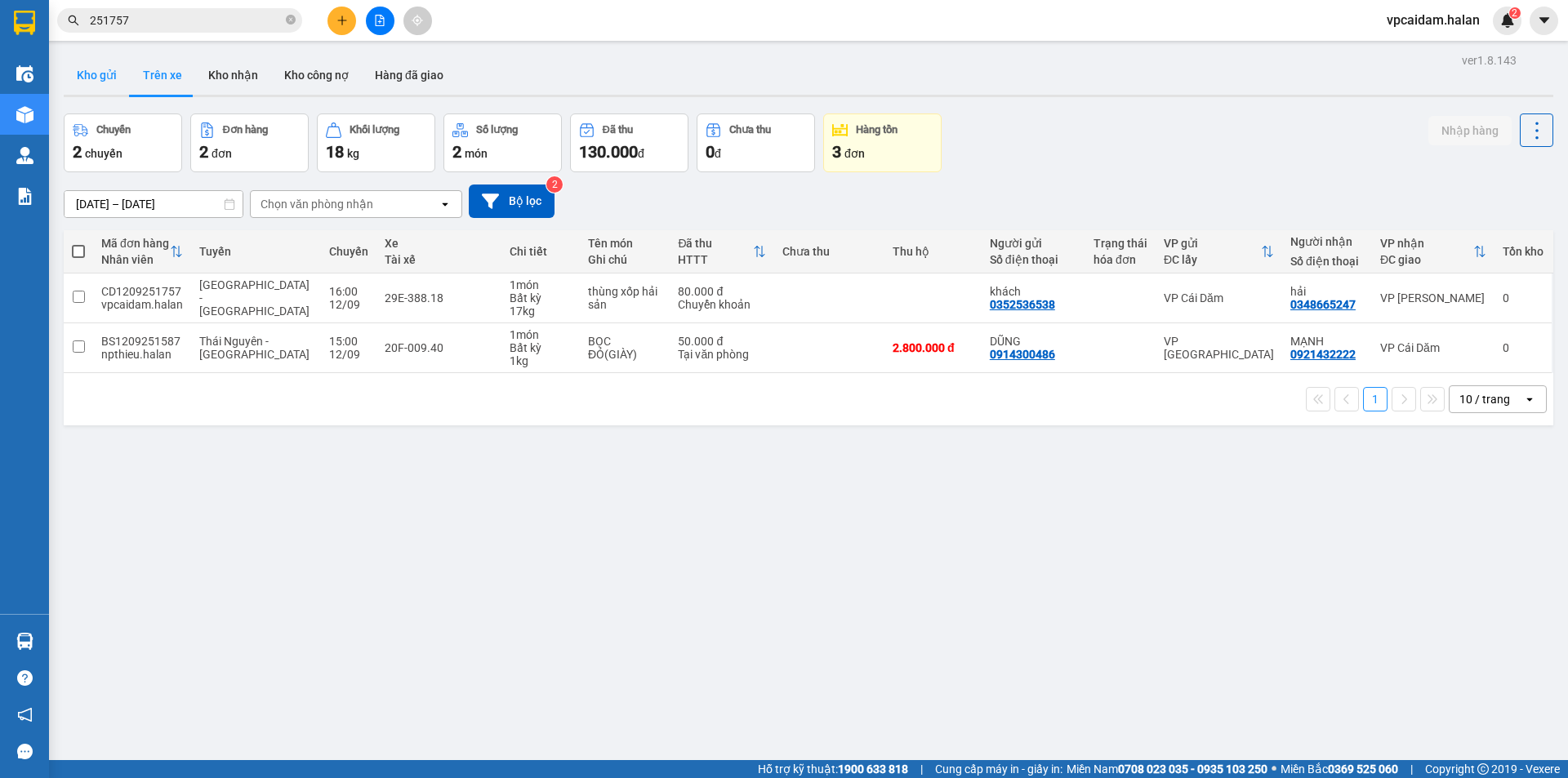
click at [98, 75] on button "Kho gửi" at bounding box center [97, 75] width 66 height 39
